Goal: Use online tool/utility: Utilize a website feature to perform a specific function

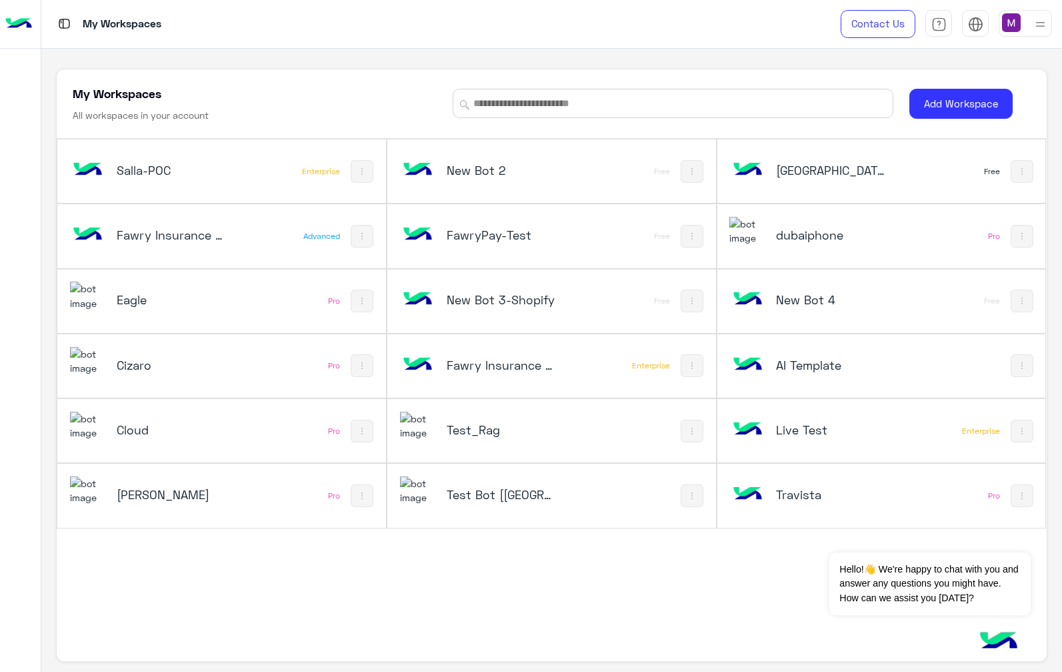
click at [155, 172] on h5 "Salla-POC" at bounding box center [171, 170] width 109 height 16
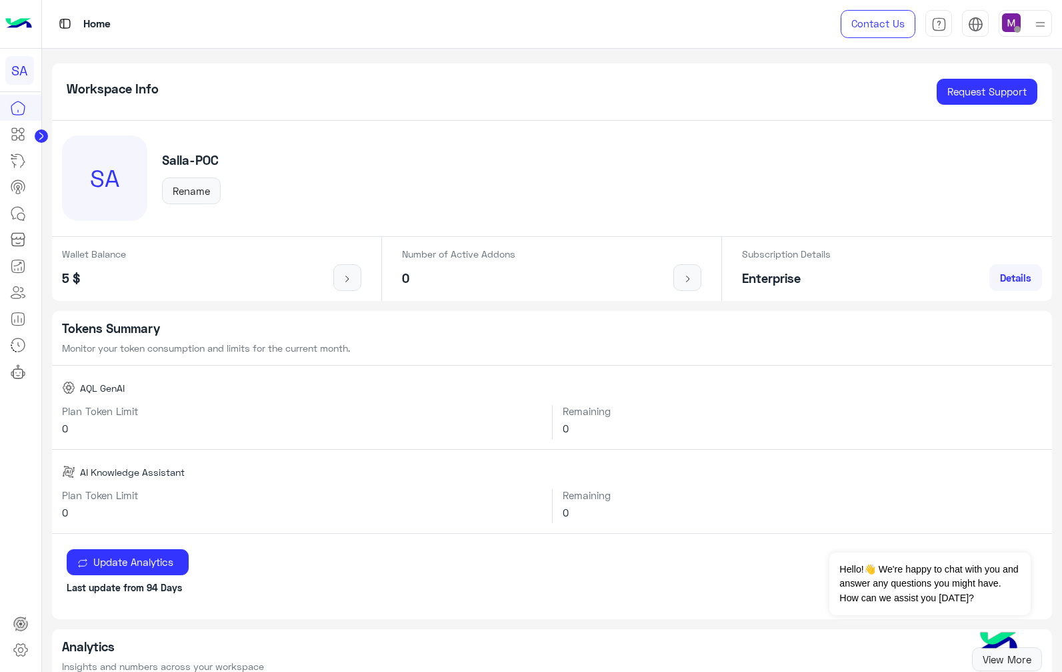
click at [24, 136] on icon at bounding box center [18, 134] width 16 height 16
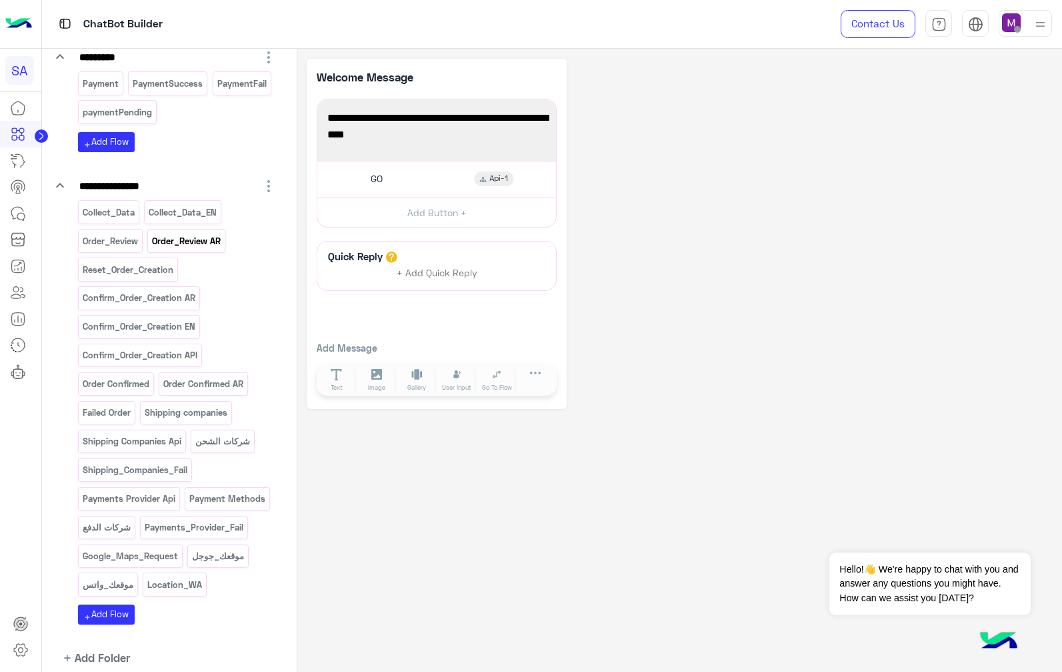
scroll to position [320, 0]
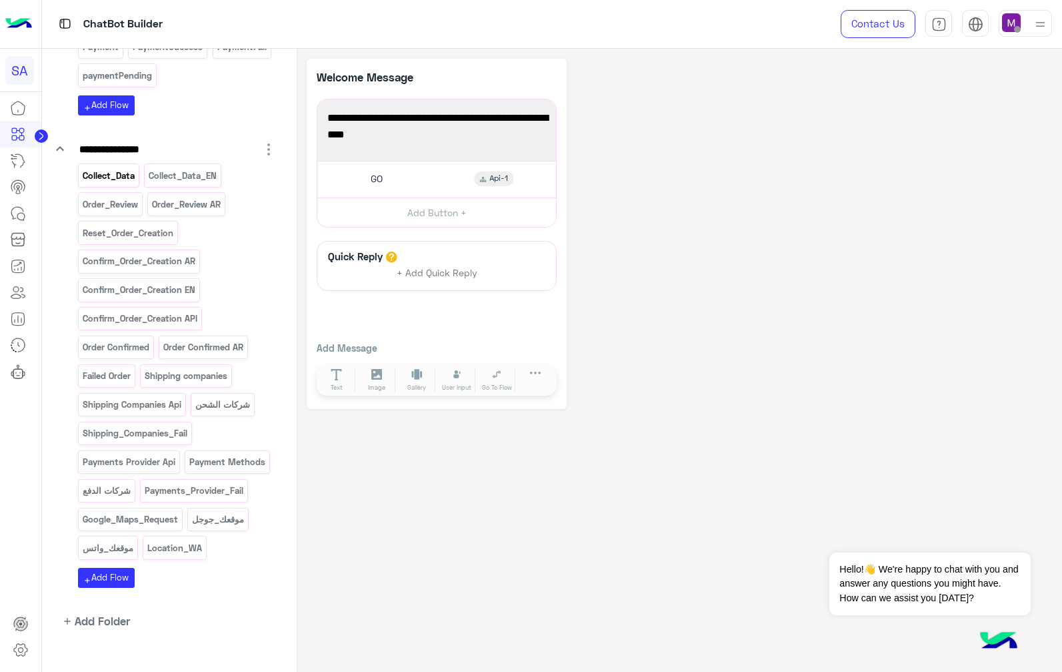
click at [117, 186] on div "Collect_Data" at bounding box center [108, 174] width 61 height 23
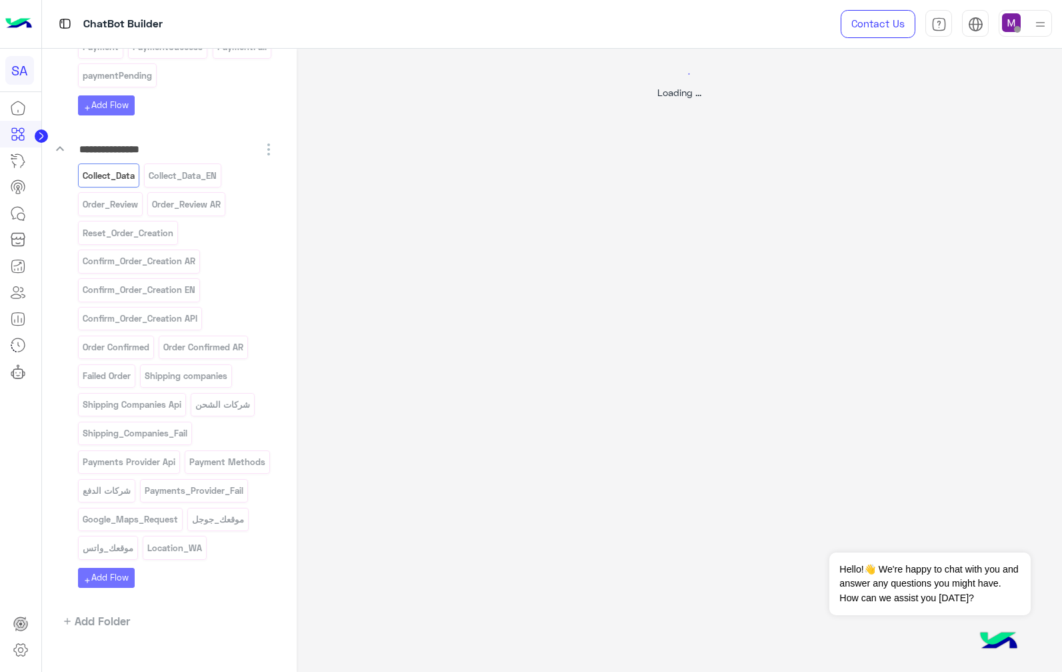
select select "*"
select select "****"
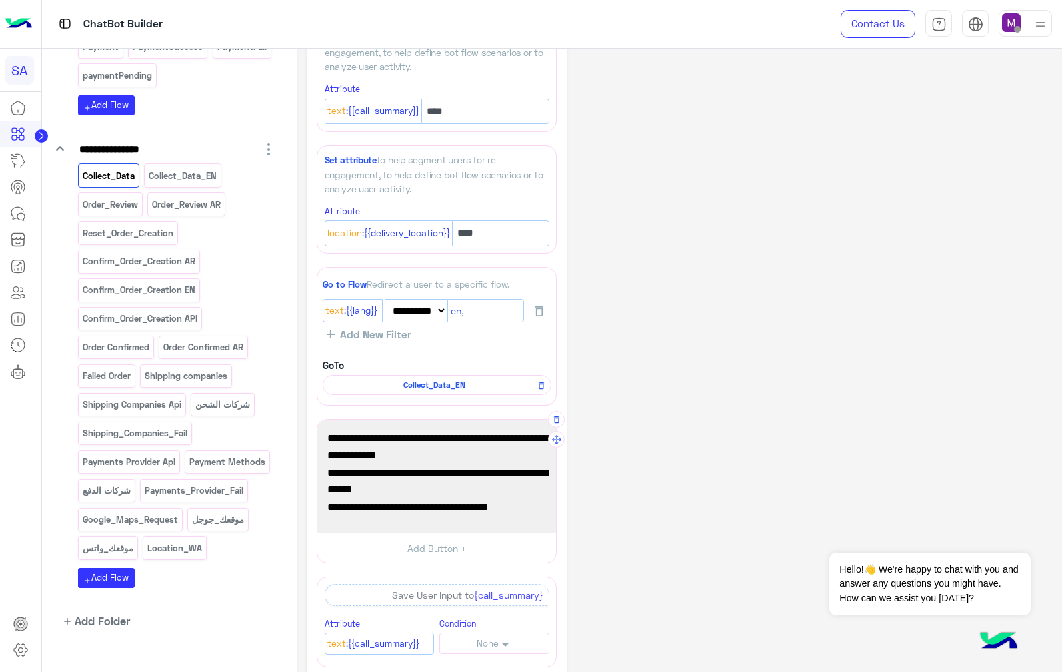
scroll to position [160, 0]
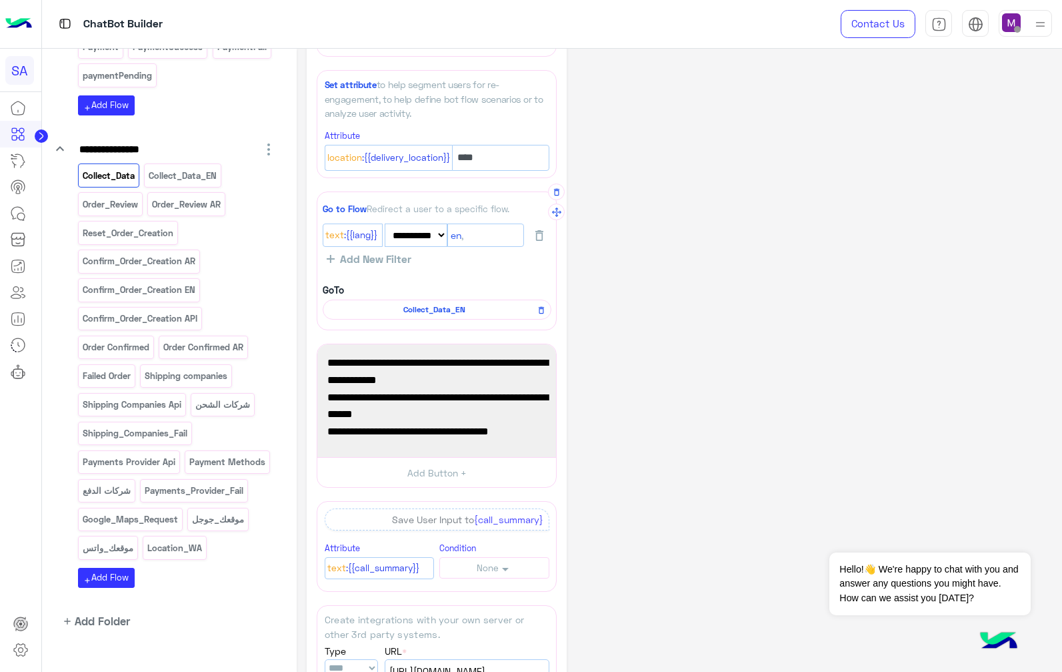
click at [400, 309] on span "Collect_Data_EN" at bounding box center [434, 309] width 209 height 12
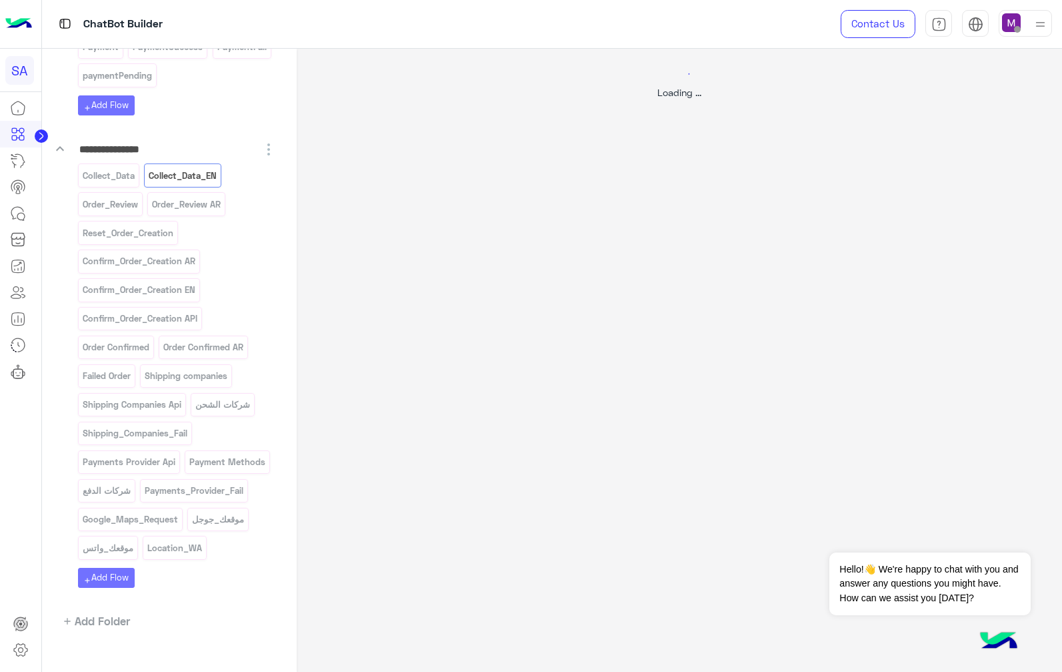
select select "****"
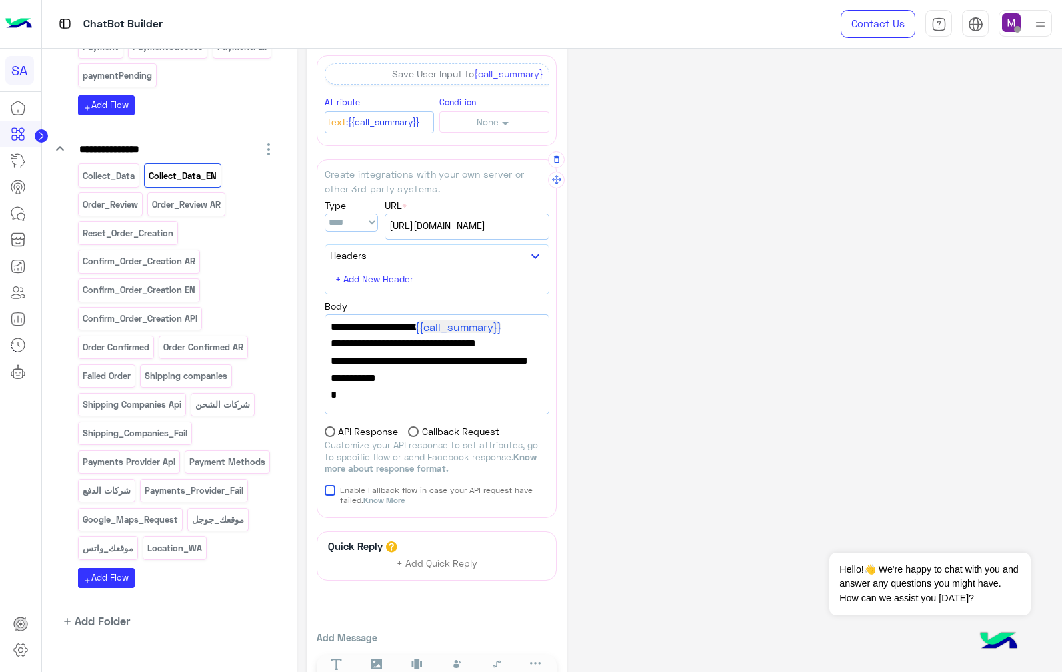
scroll to position [37, 0]
click at [132, 205] on p "Order_Review" at bounding box center [109, 204] width 57 height 15
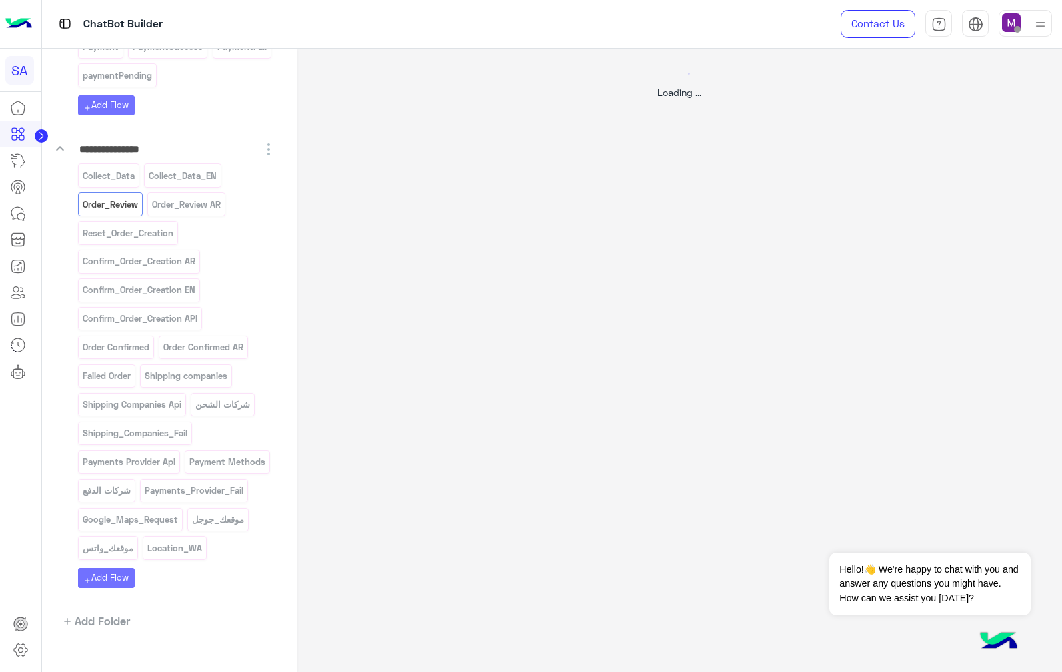
select select "*"
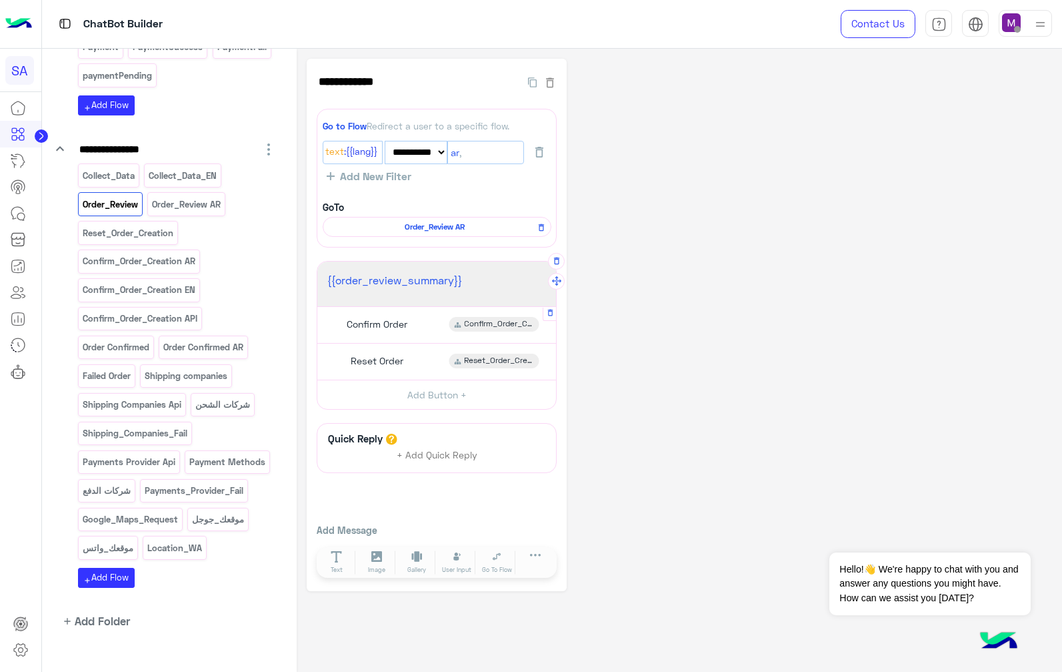
click at [414, 327] on div "Confirm Order Confirm_Order_Creation EN" at bounding box center [437, 324] width 229 height 26
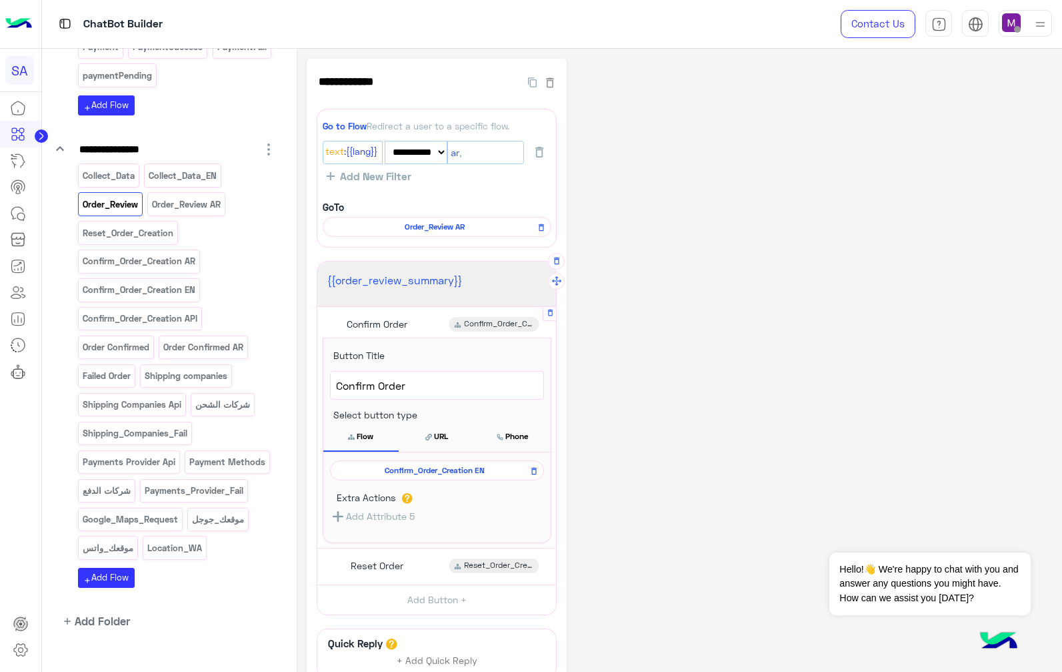
click at [450, 467] on span "Confirm_Order_Creation EN" at bounding box center [434, 470] width 195 height 12
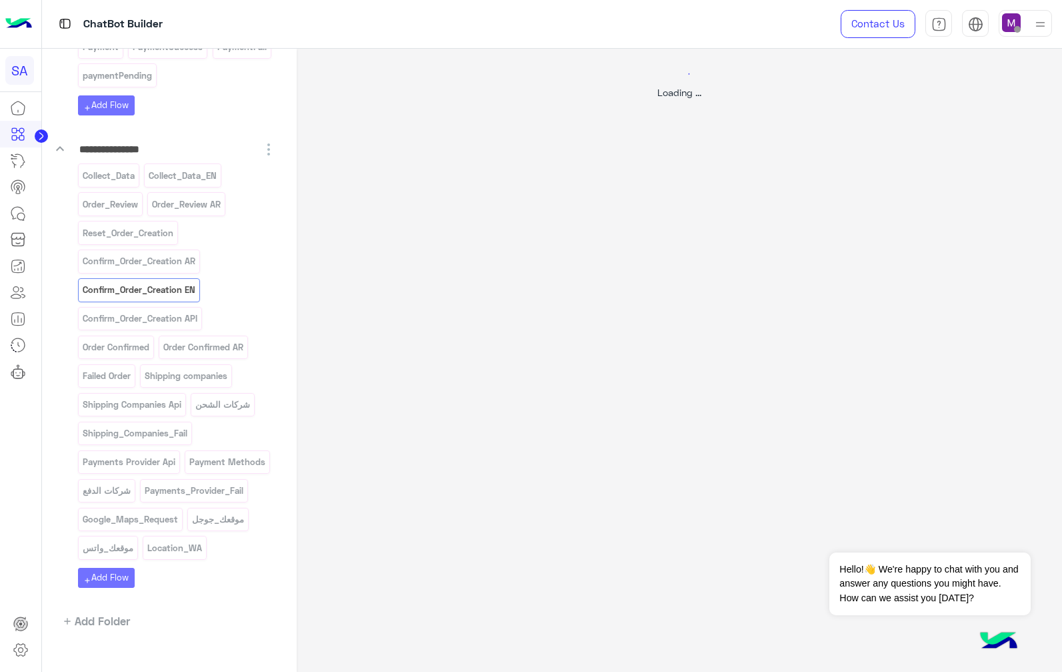
select select "*"
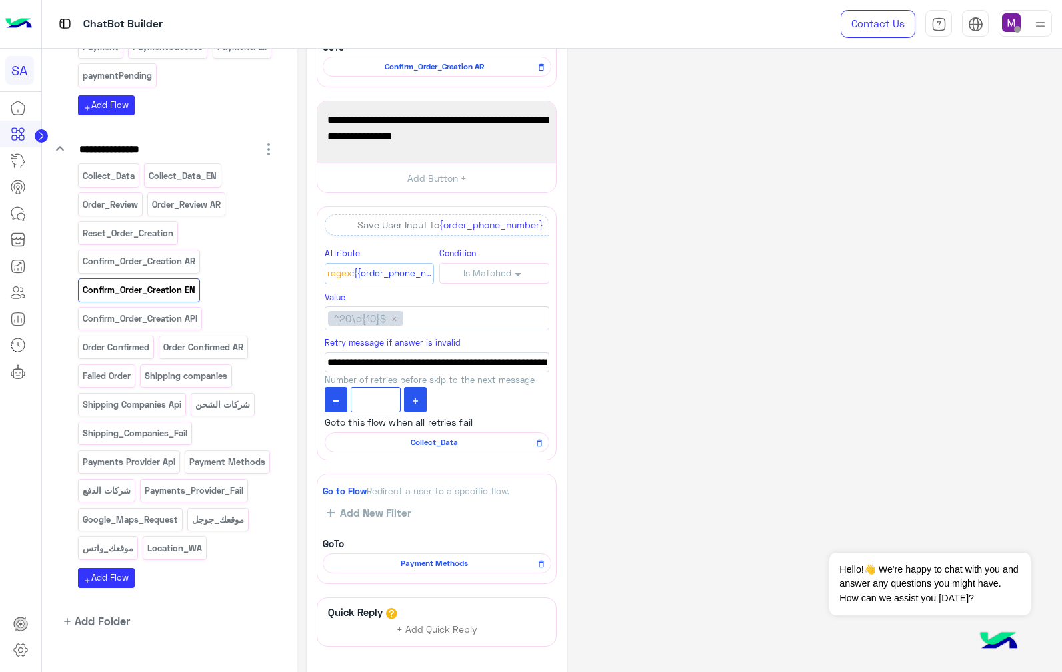
scroll to position [265, 0]
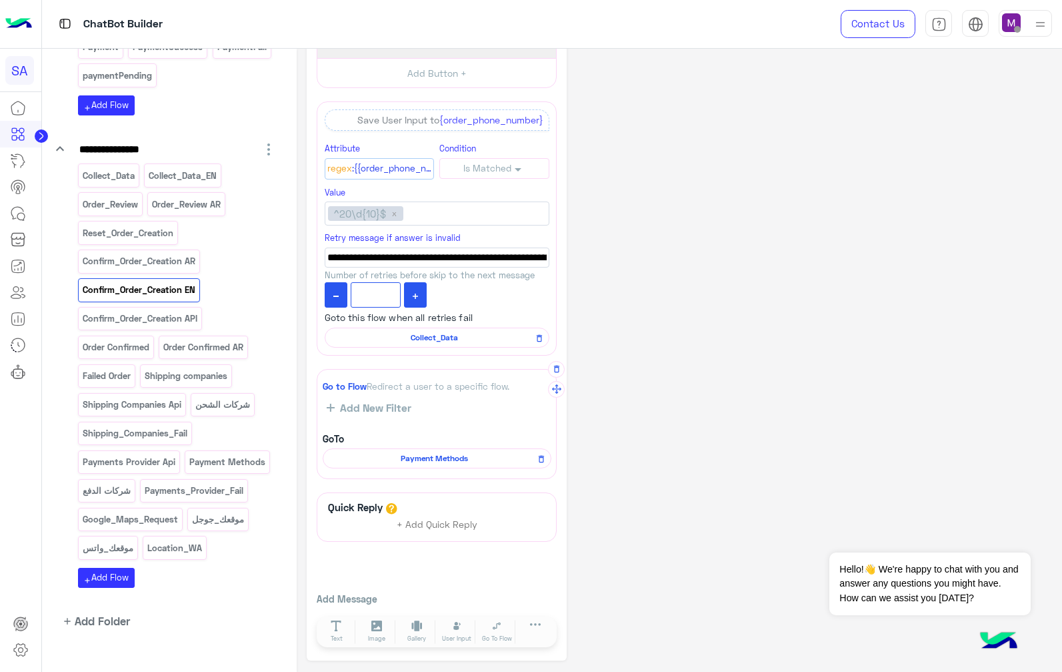
click at [444, 456] on span "Payment Methods" at bounding box center [434, 458] width 209 height 12
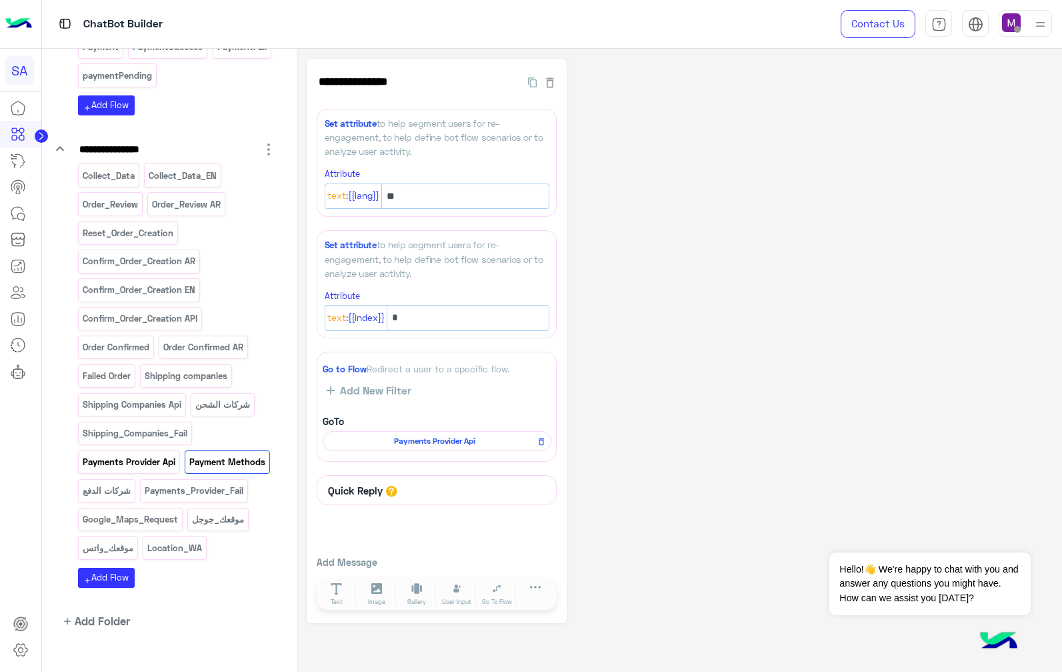
click at [136, 465] on p "Payments Provider Api" at bounding box center [128, 461] width 95 height 15
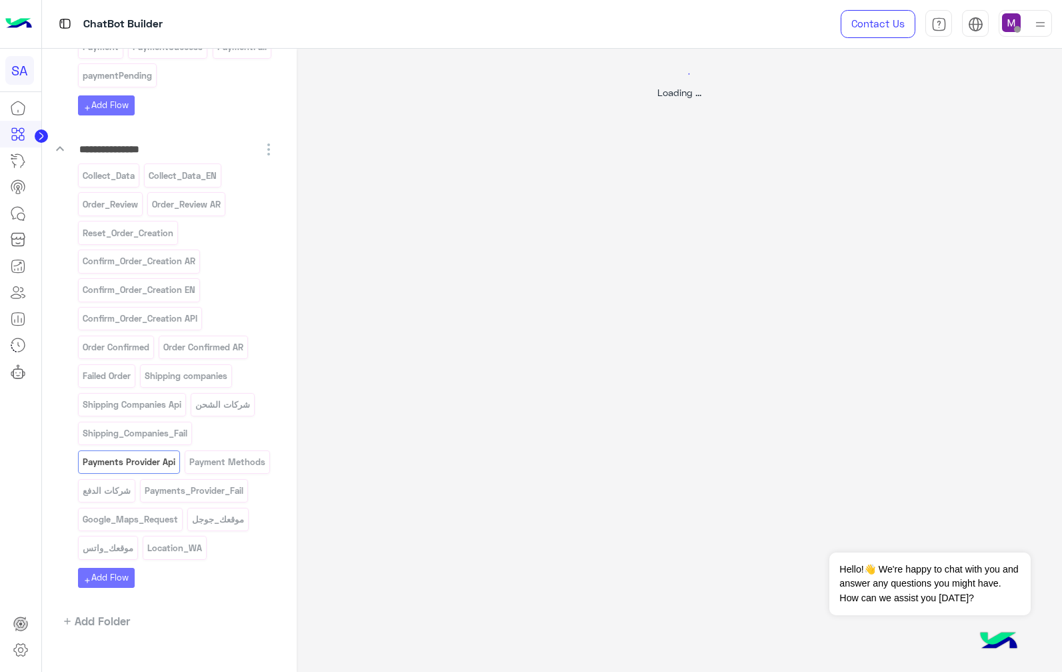
select select "****"
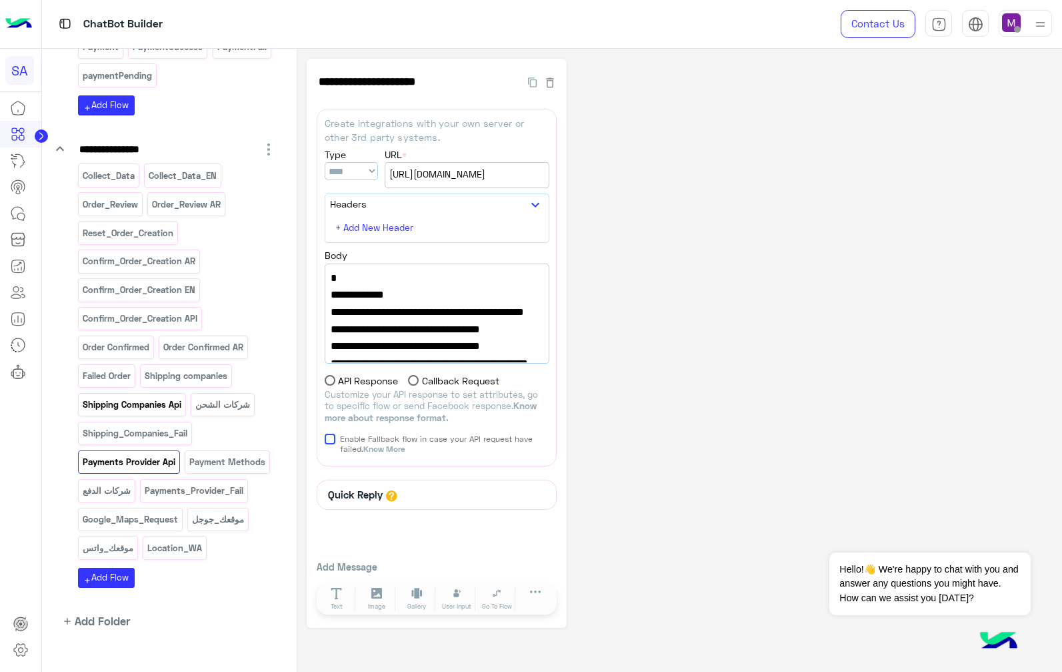
click at [133, 415] on div "Shipping Companies Api" at bounding box center [132, 404] width 108 height 23
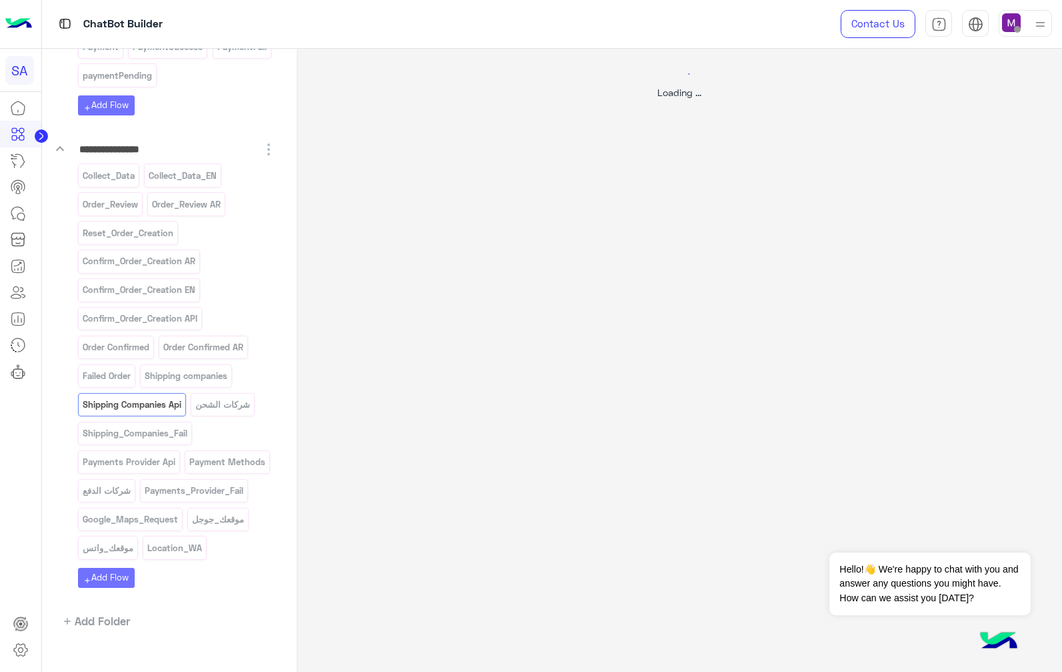
select select "****"
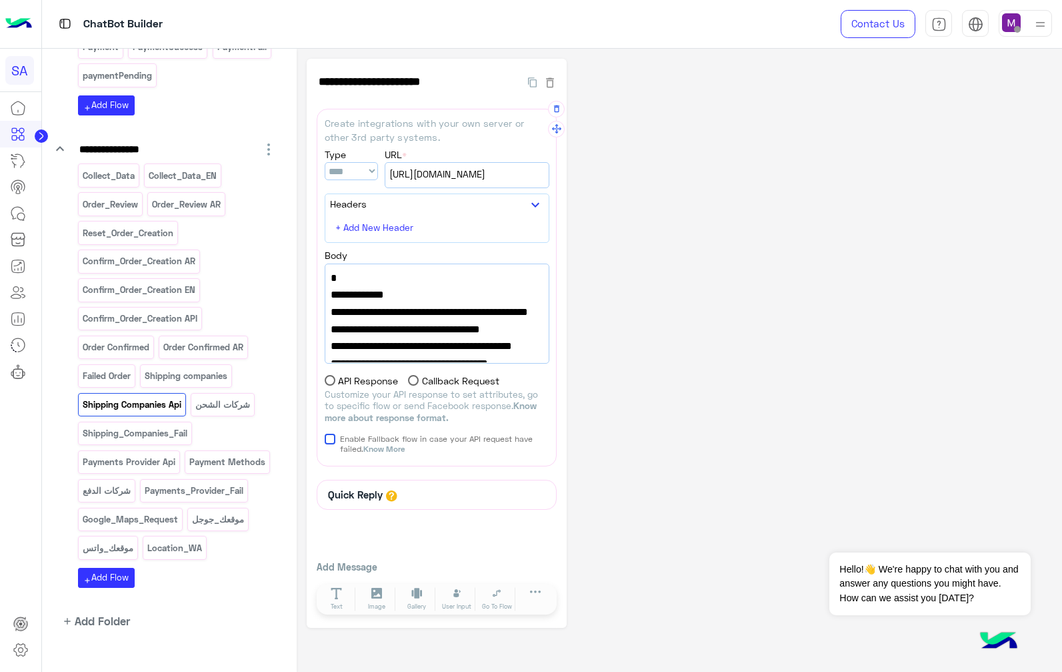
click at [455, 170] on span "[URL][DOMAIN_NAME]" at bounding box center [466, 174] width 155 height 15
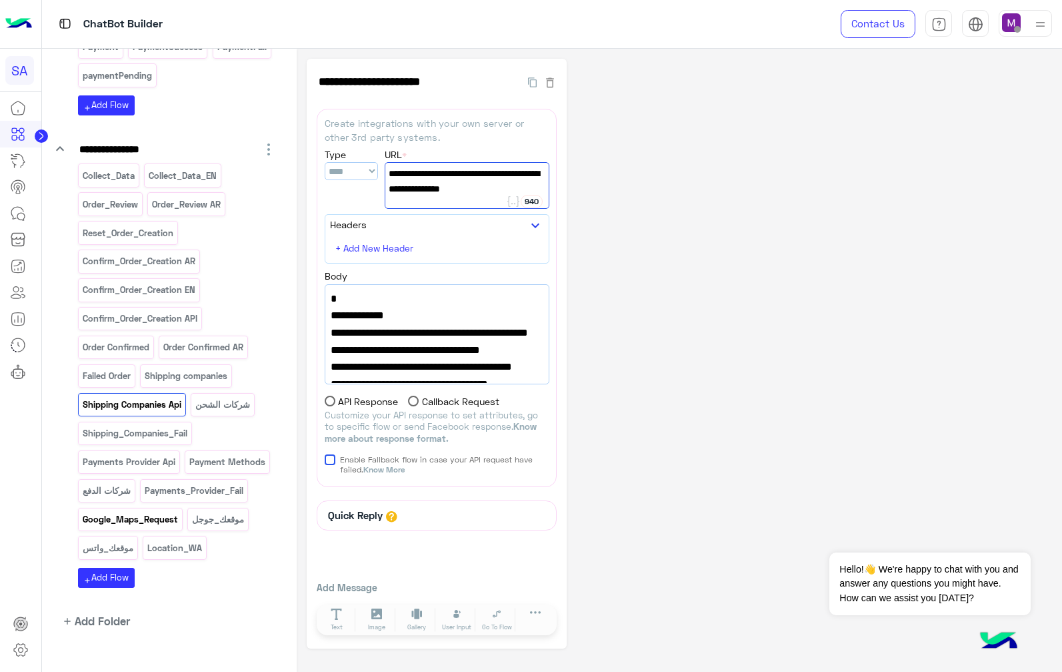
click at [143, 523] on p "Google_Maps_Request" at bounding box center [129, 518] width 97 height 15
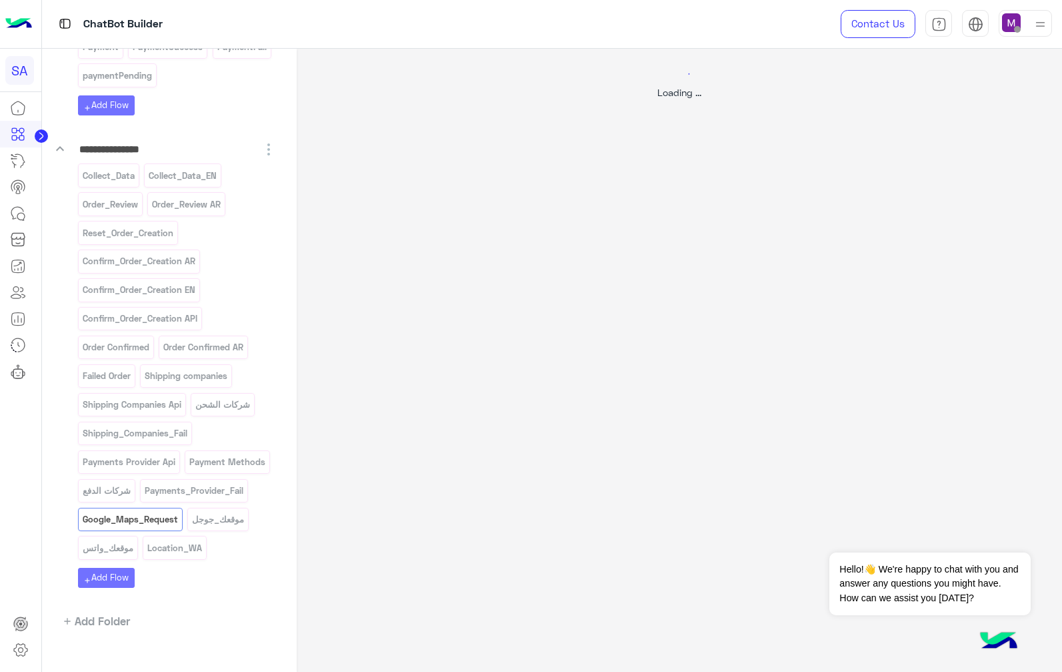
select select "*"
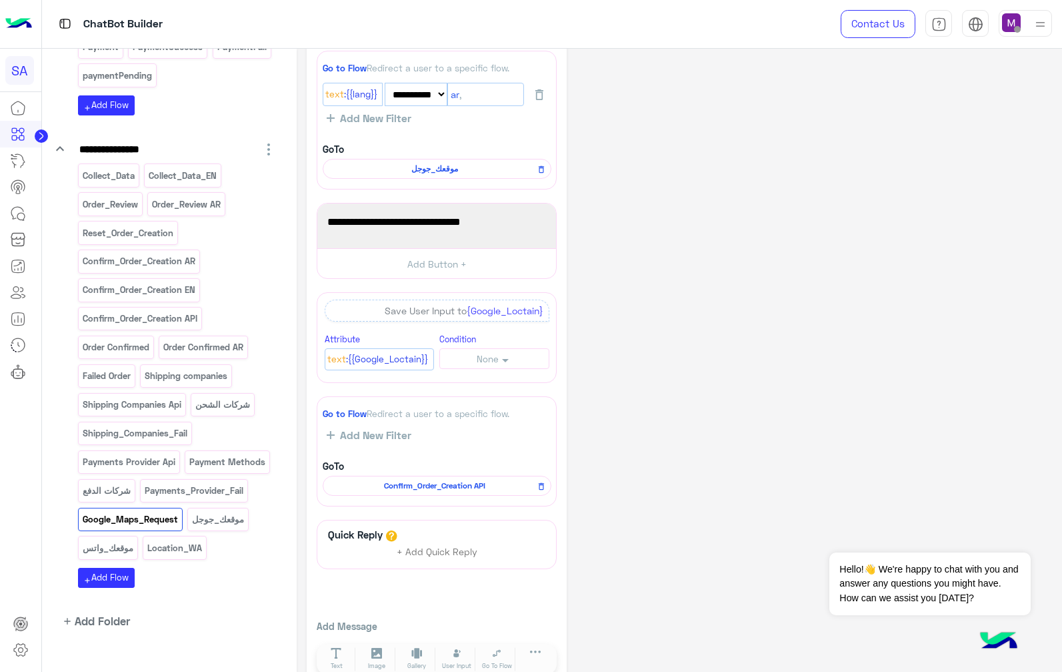
scroll to position [237, 0]
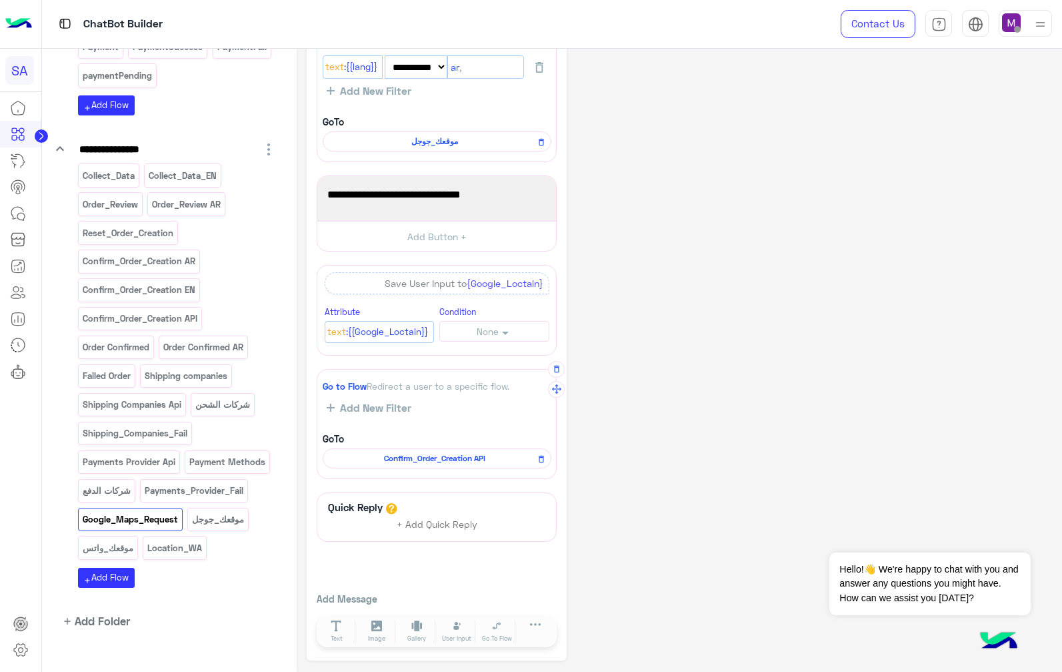
click at [469, 458] on span "Confirm_Order_Creation API" at bounding box center [434, 458] width 209 height 12
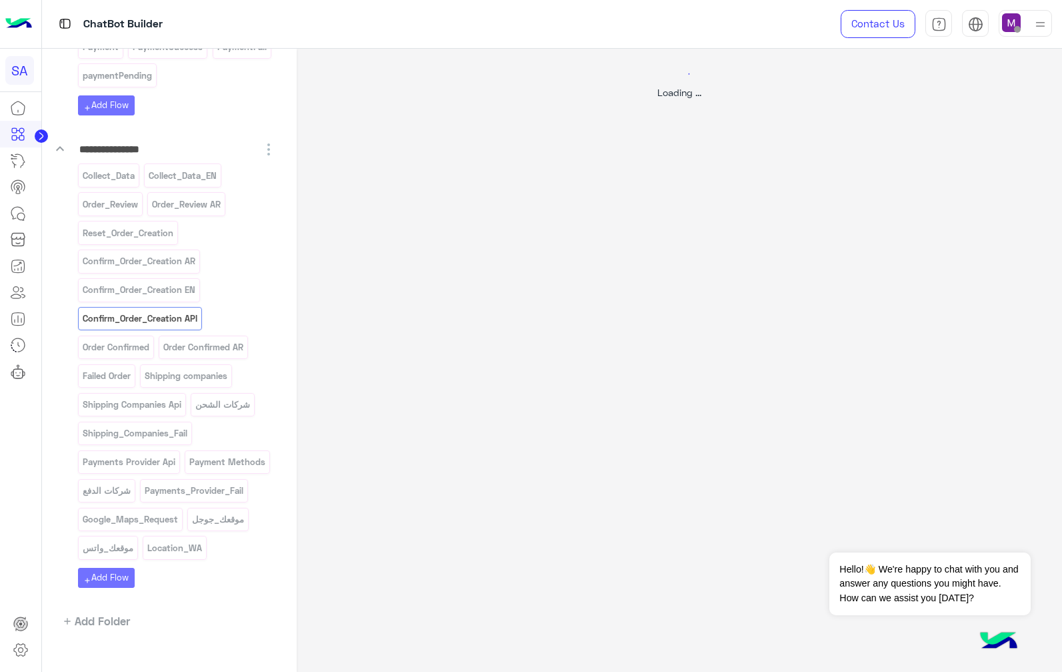
select select "****"
